Goal: Task Accomplishment & Management: Manage account settings

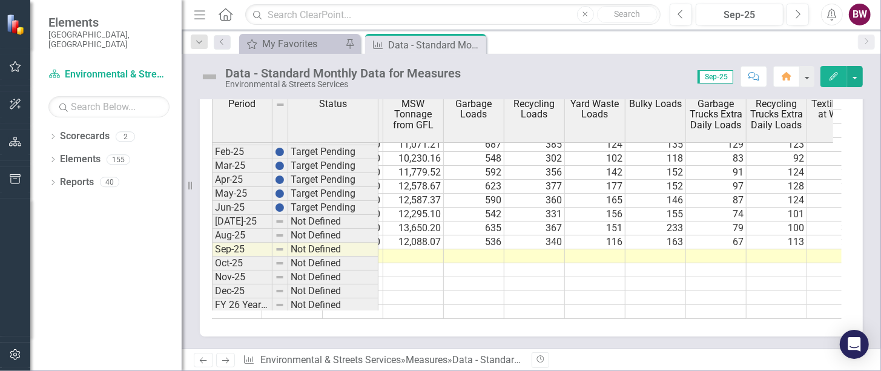
scroll to position [0, 603]
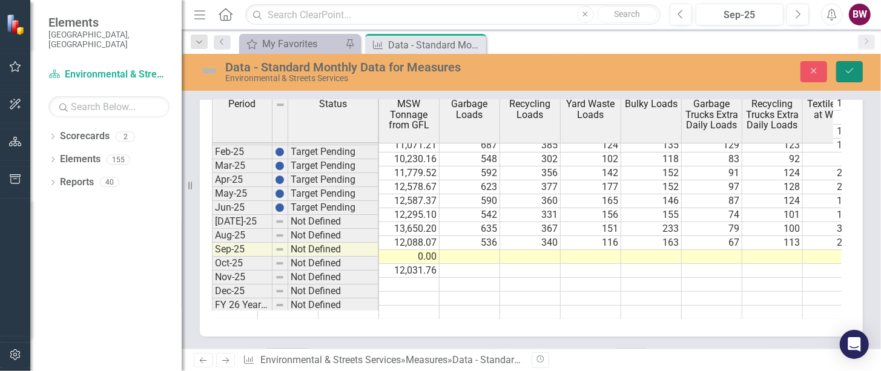
click at [847, 76] on button "Save" at bounding box center [849, 71] width 27 height 21
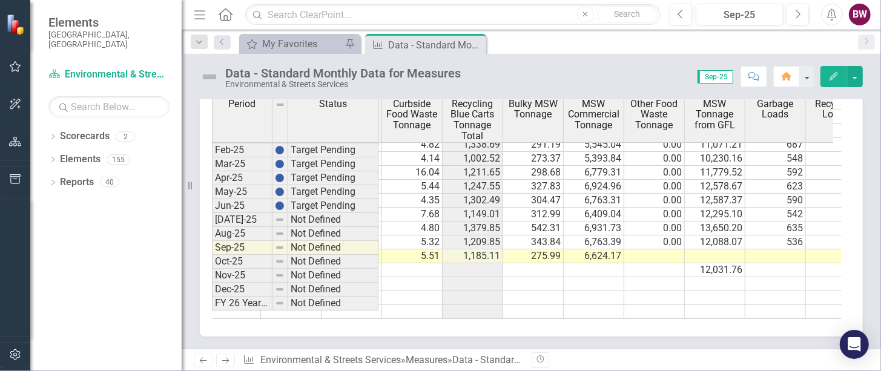
scroll to position [0, 398]
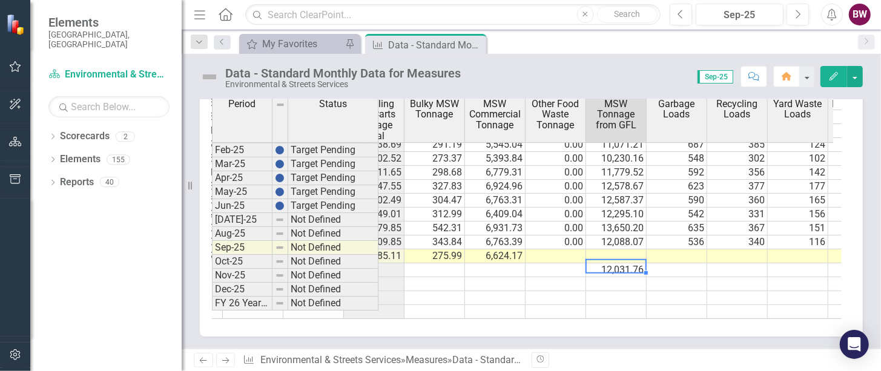
click at [617, 263] on td "12,031.76" at bounding box center [616, 270] width 61 height 14
drag, startPoint x: 645, startPoint y: 265, endPoint x: 638, endPoint y: 245, distance: 21.6
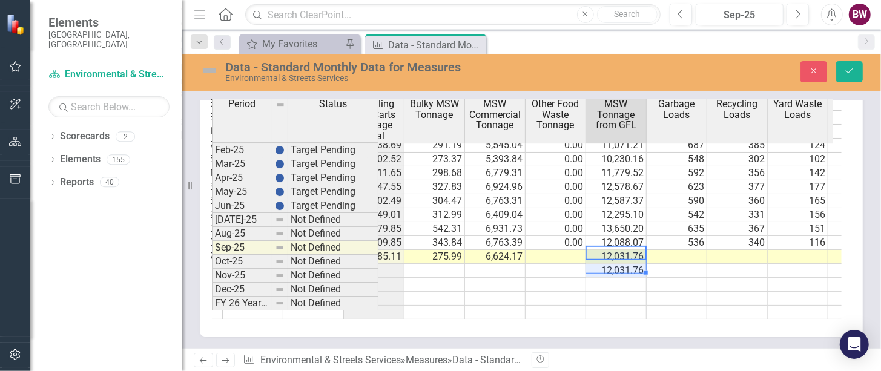
type textarea "12031.76"
click at [630, 264] on td "12,031.76" at bounding box center [616, 271] width 61 height 14
click at [850, 68] on icon "Save" at bounding box center [849, 71] width 11 height 8
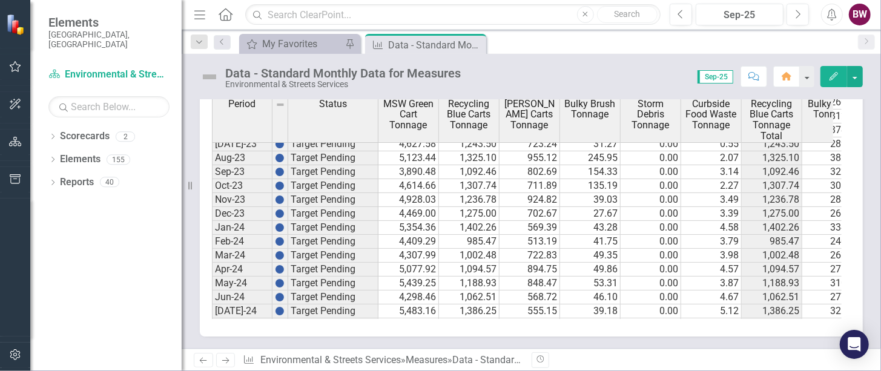
scroll to position [397, 0]
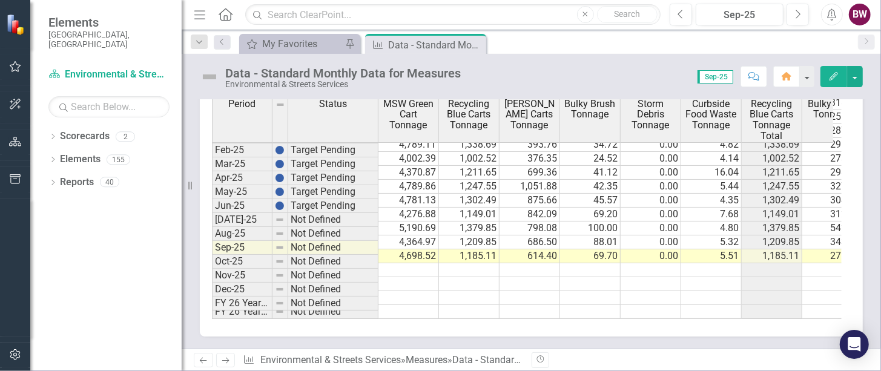
click at [203, 8] on icon "Menu" at bounding box center [200, 14] width 16 height 13
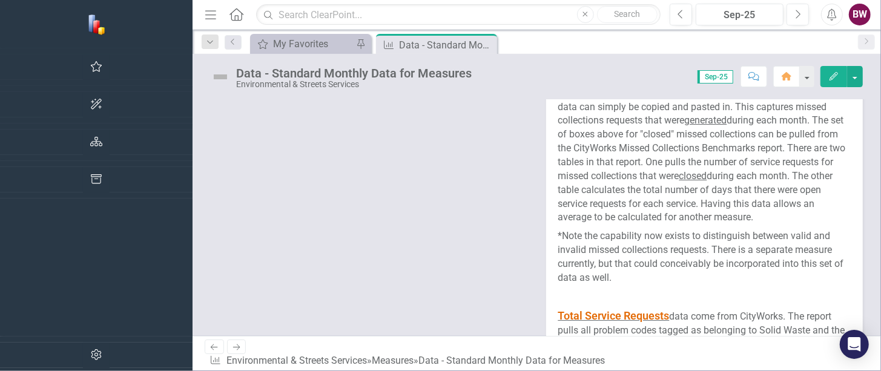
scroll to position [613, 99]
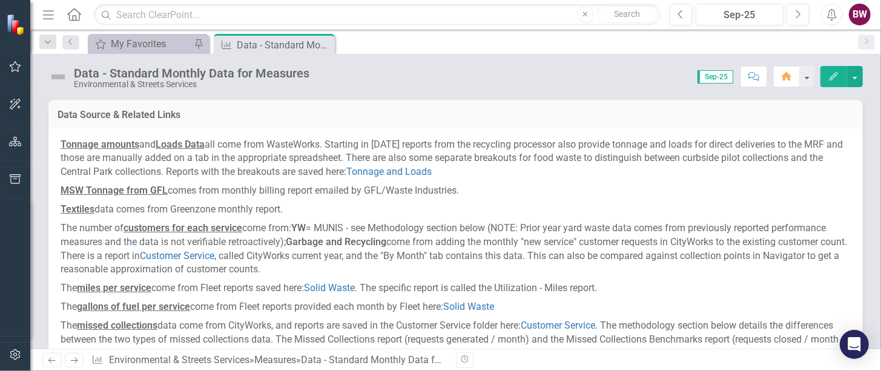
scroll to position [613, 0]
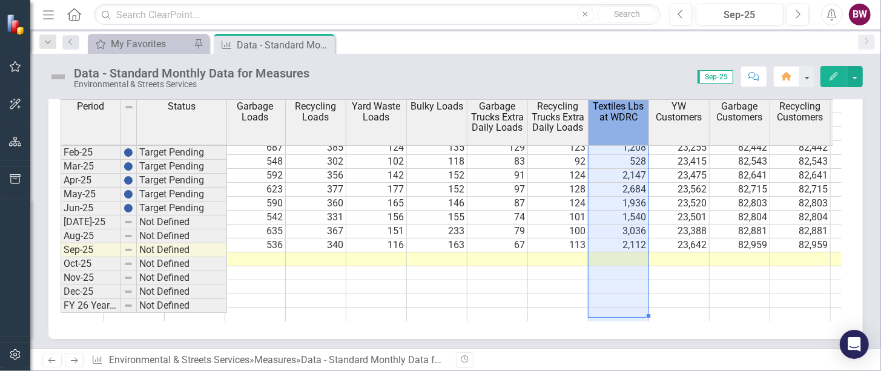
click at [609, 124] on th "Textiles Lbs at WDRC" at bounding box center [619, 122] width 61 height 46
click at [260, 127] on th "Garbage Loads" at bounding box center [257, 122] width 61 height 46
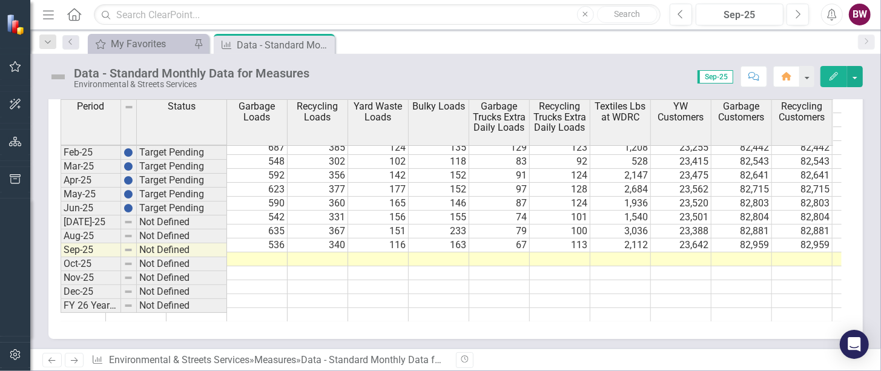
click at [595, 319] on div "Recycling Blue Carts Tonnage YW Brown Carts Tonnage Bulky Brush Tonnage Storm D…" at bounding box center [451, 210] width 781 height 222
click at [167, 321] on div "Recycling Blue Carts Tonnage YW Brown Carts Tonnage Bulky Brush Tonnage Storm D…" at bounding box center [455, 214] width 815 height 249
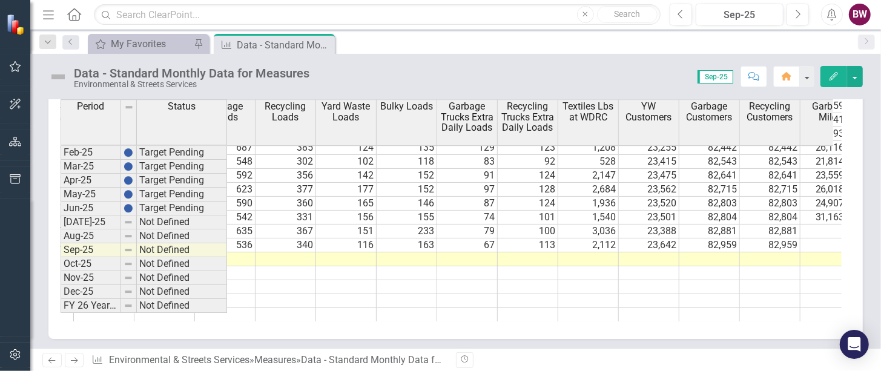
scroll to position [0, 0]
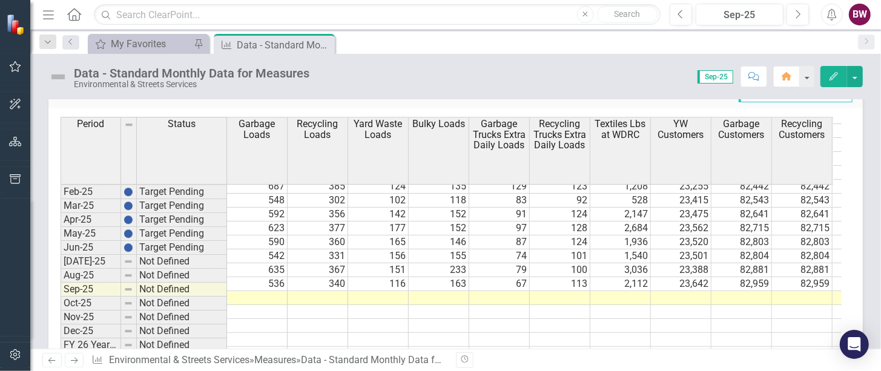
click at [581, 360] on div "Revision History" at bounding box center [869, 360] width 827 height 16
click at [677, 277] on td "23,642" at bounding box center [681, 284] width 61 height 14
